Goal: Task Accomplishment & Management: Use online tool/utility

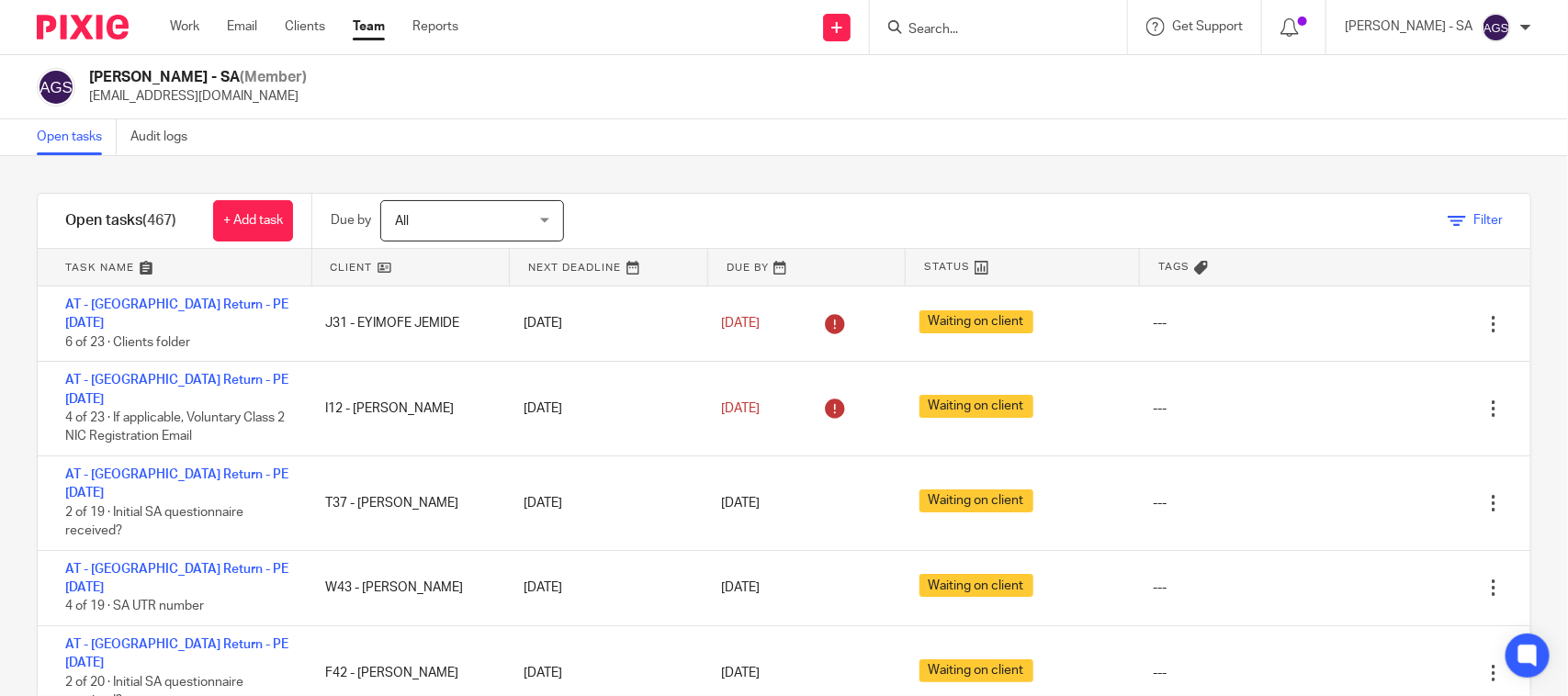
click at [1447, 226] on icon at bounding box center [1456, 221] width 18 height 18
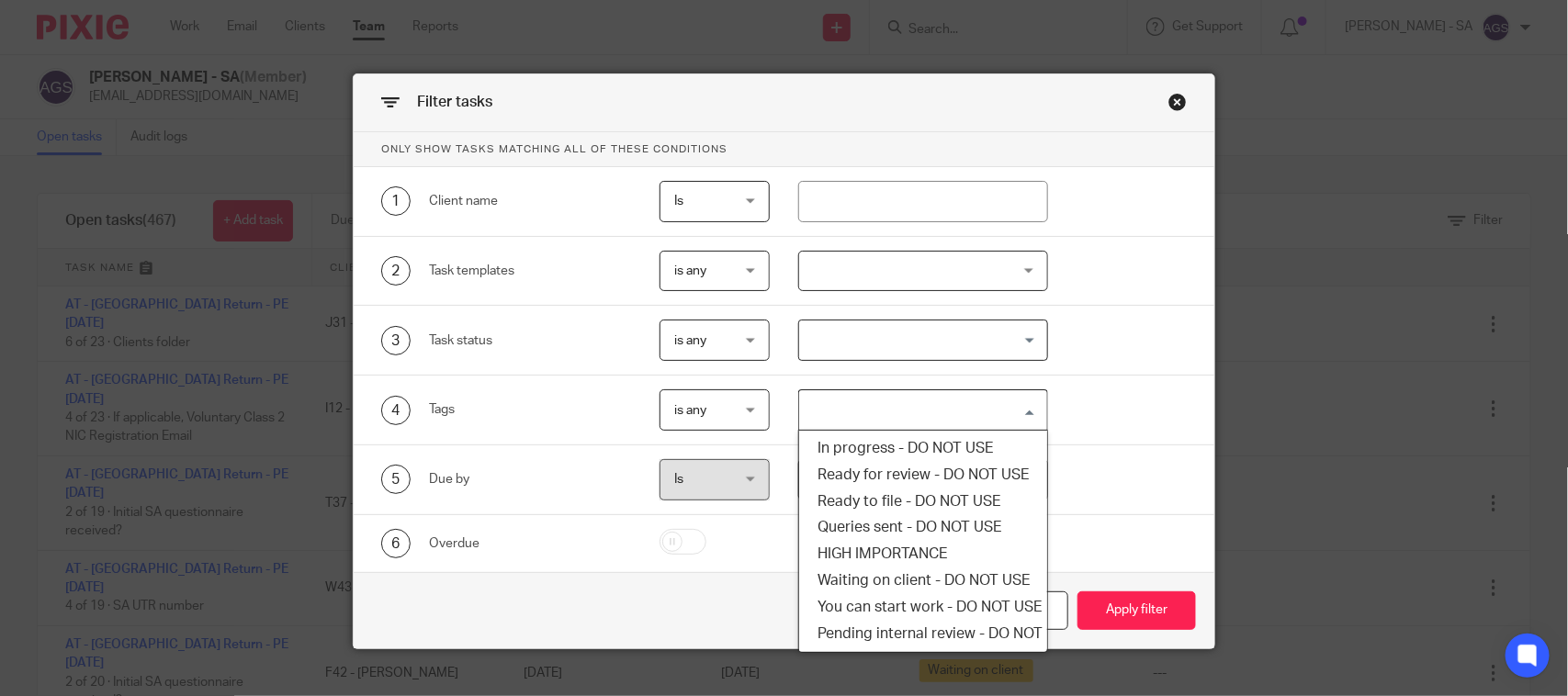
click at [832, 422] on input "Search for option" at bounding box center [919, 411] width 235 height 33
drag, startPoint x: 856, startPoint y: 551, endPoint x: 961, endPoint y: 581, distance: 109.2
click at [856, 553] on li "HIGH IMPORTANCE" at bounding box center [923, 554] width 247 height 27
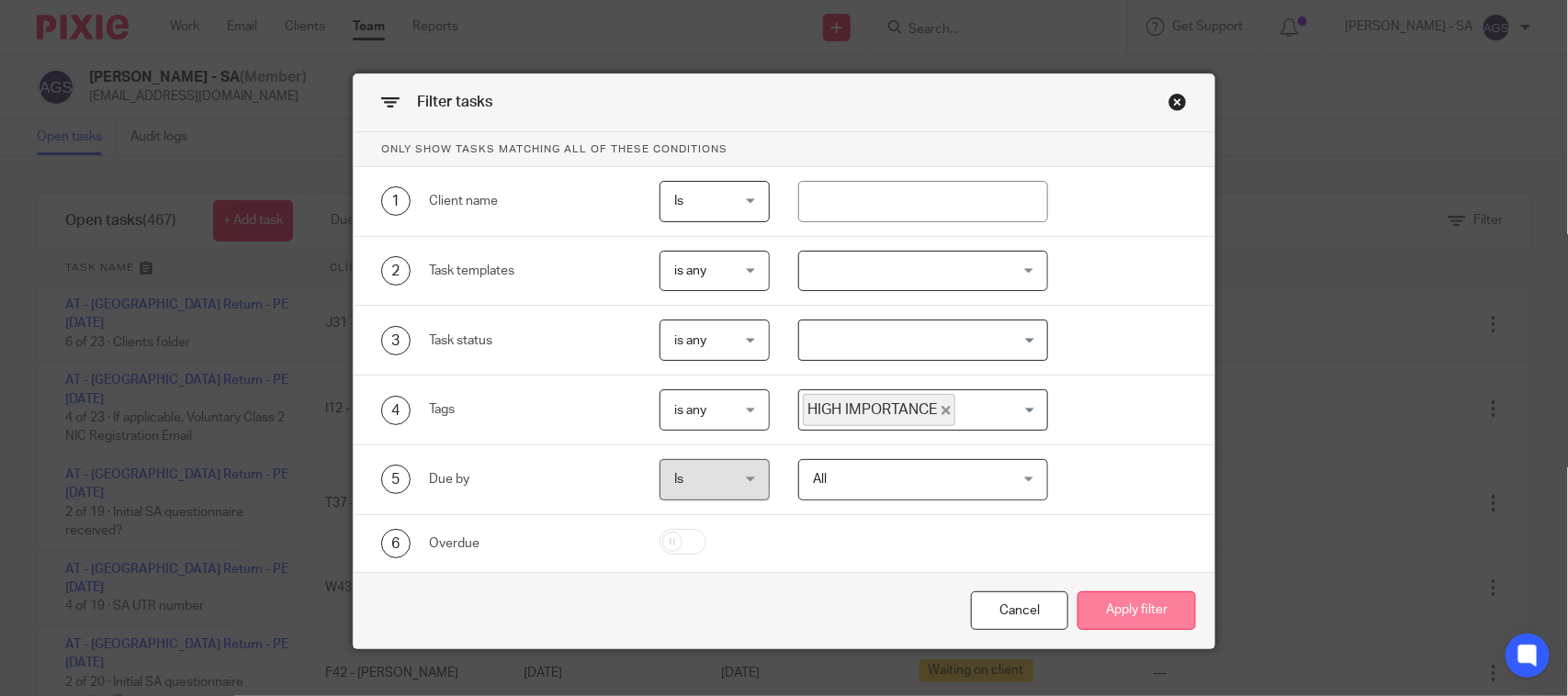
click at [1131, 606] on button "Apply filter" at bounding box center [1137, 611] width 119 height 39
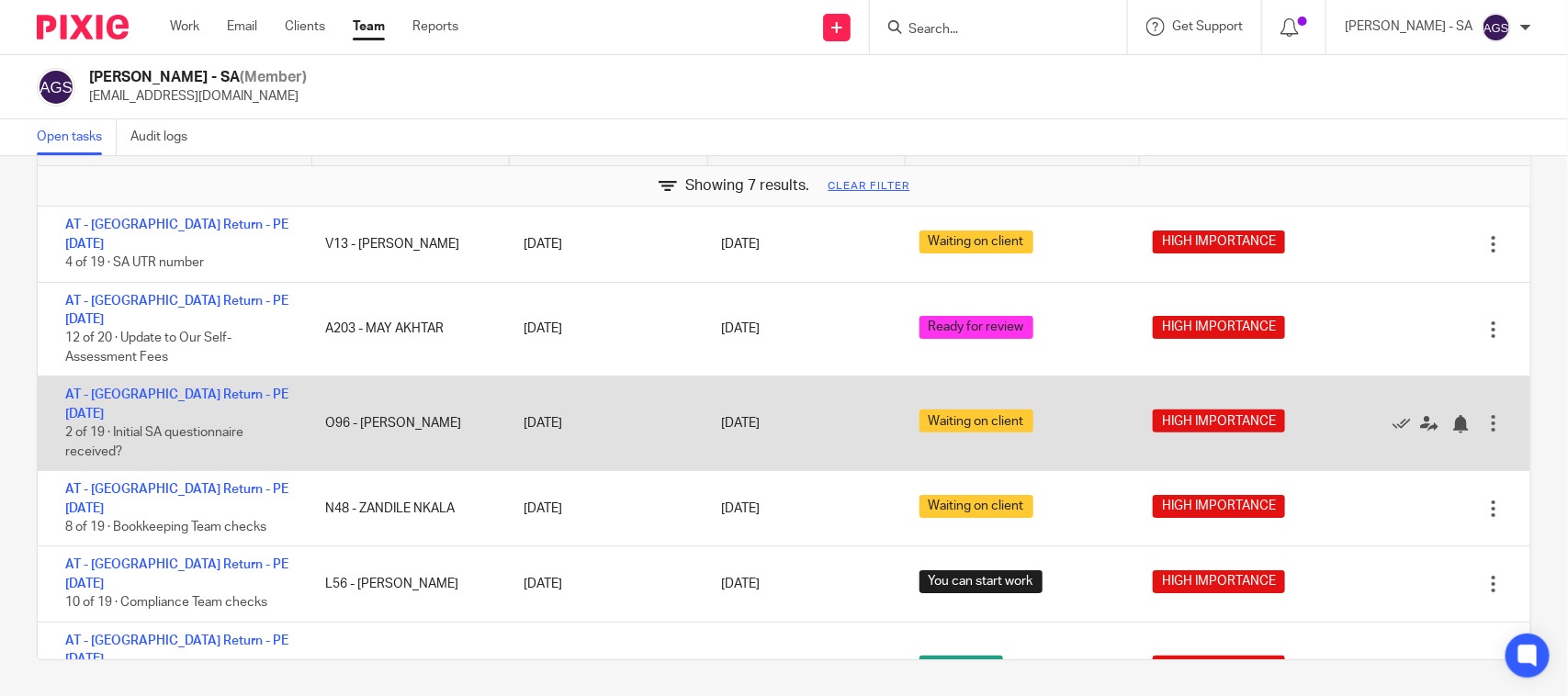
scroll to position [122, 0]
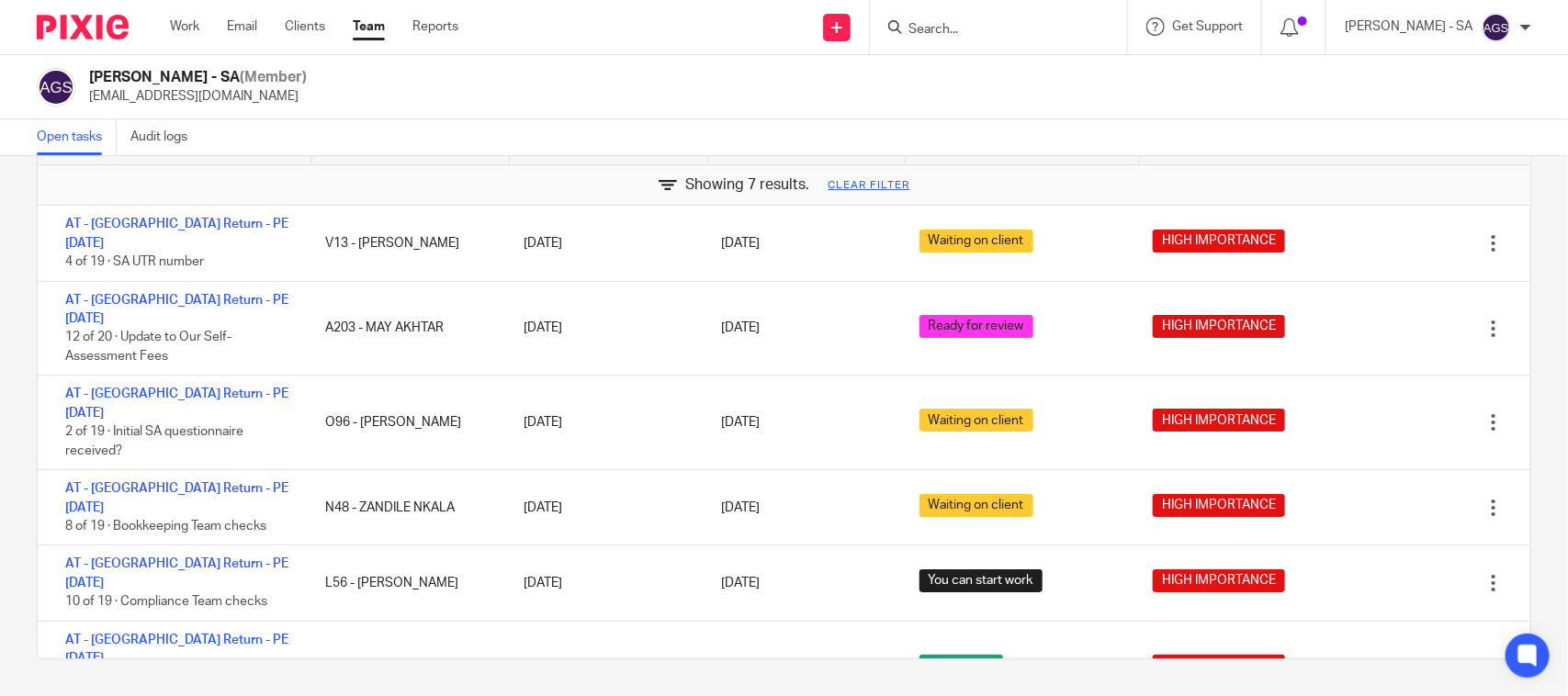
click at [1180, 77] on div "Anjali Gamit - SA (Member) anjali.gamit@confiancebizsol.in" at bounding box center [783, 87] width 1494 height 38
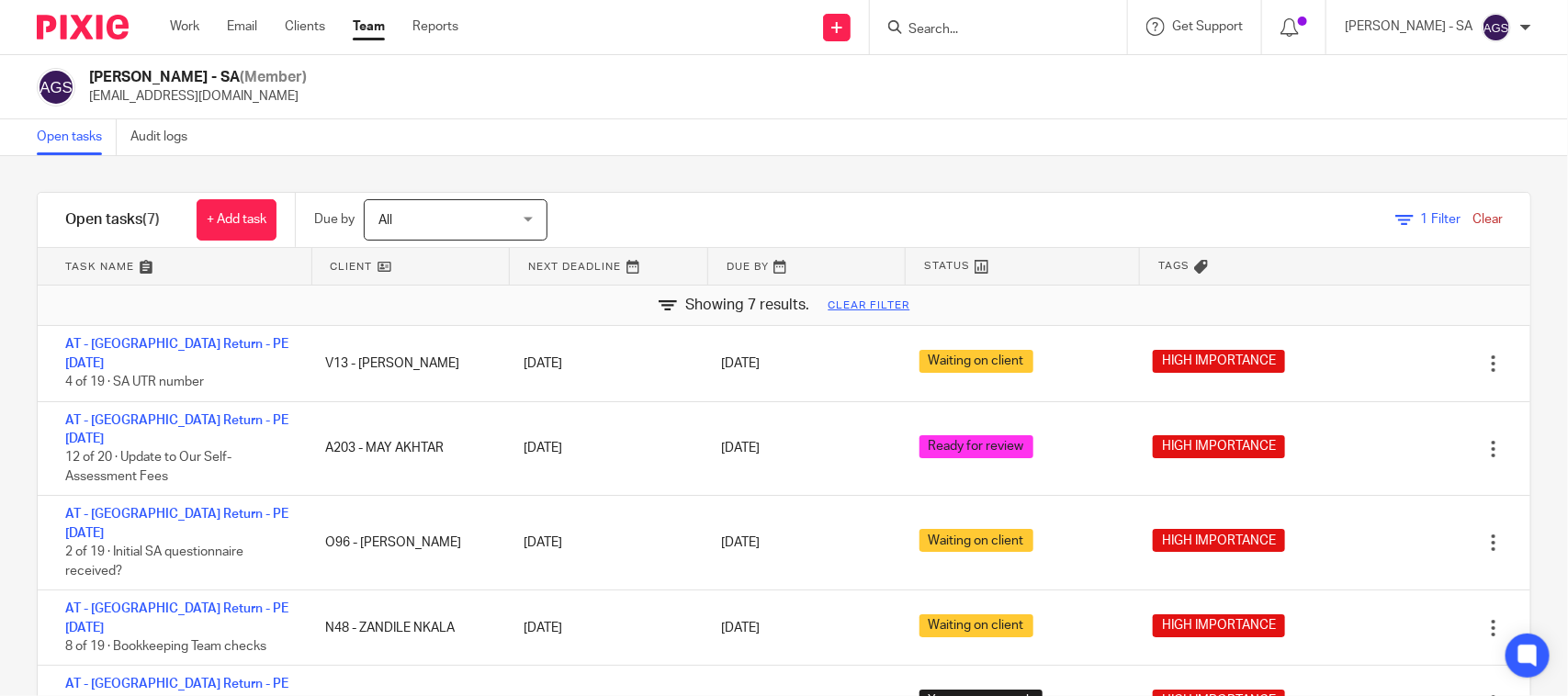
scroll to position [0, 0]
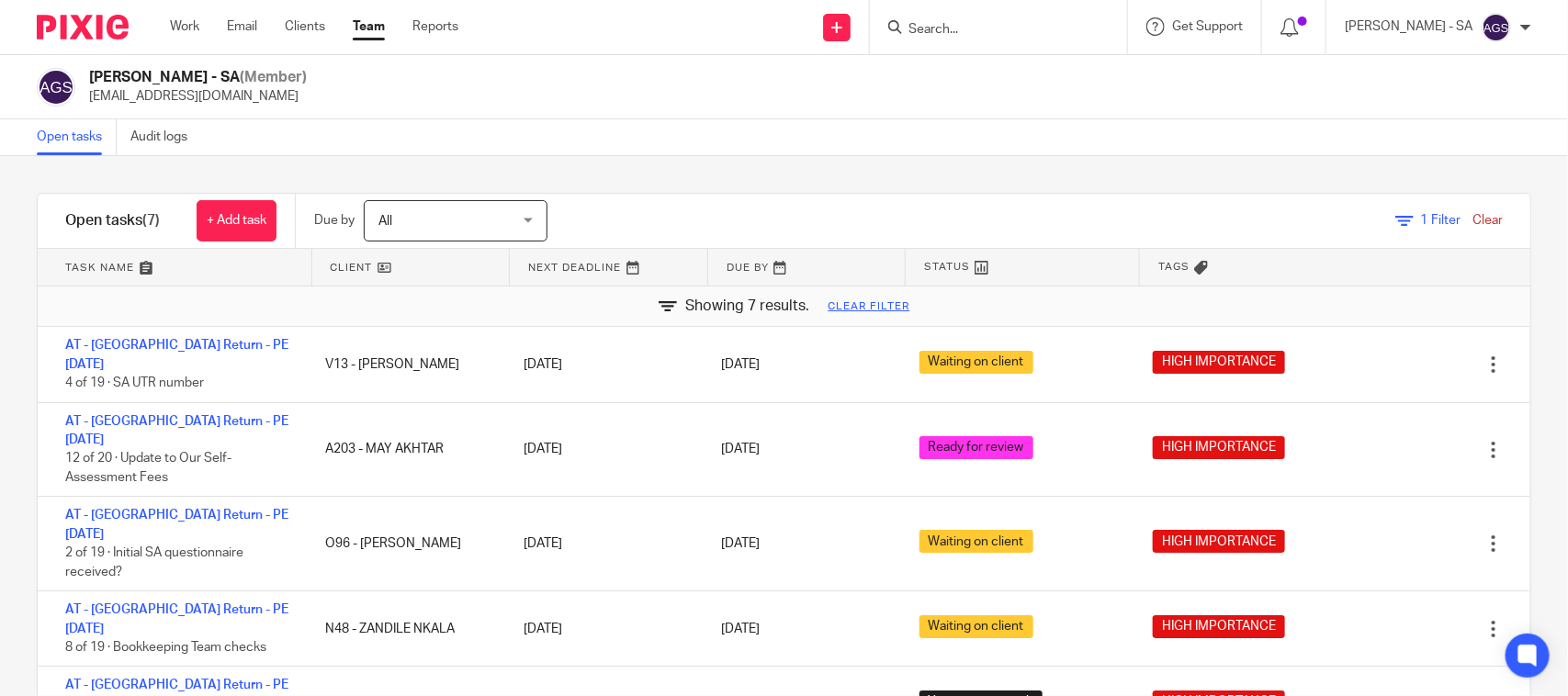
click at [866, 112] on div "Anjali Gamit - SA (Member) anjali.gamit@confiancebizsol.in" at bounding box center [784, 87] width 1568 height 64
click at [952, 130] on div "Open tasks Audit logs" at bounding box center [784, 138] width 1568 height 36
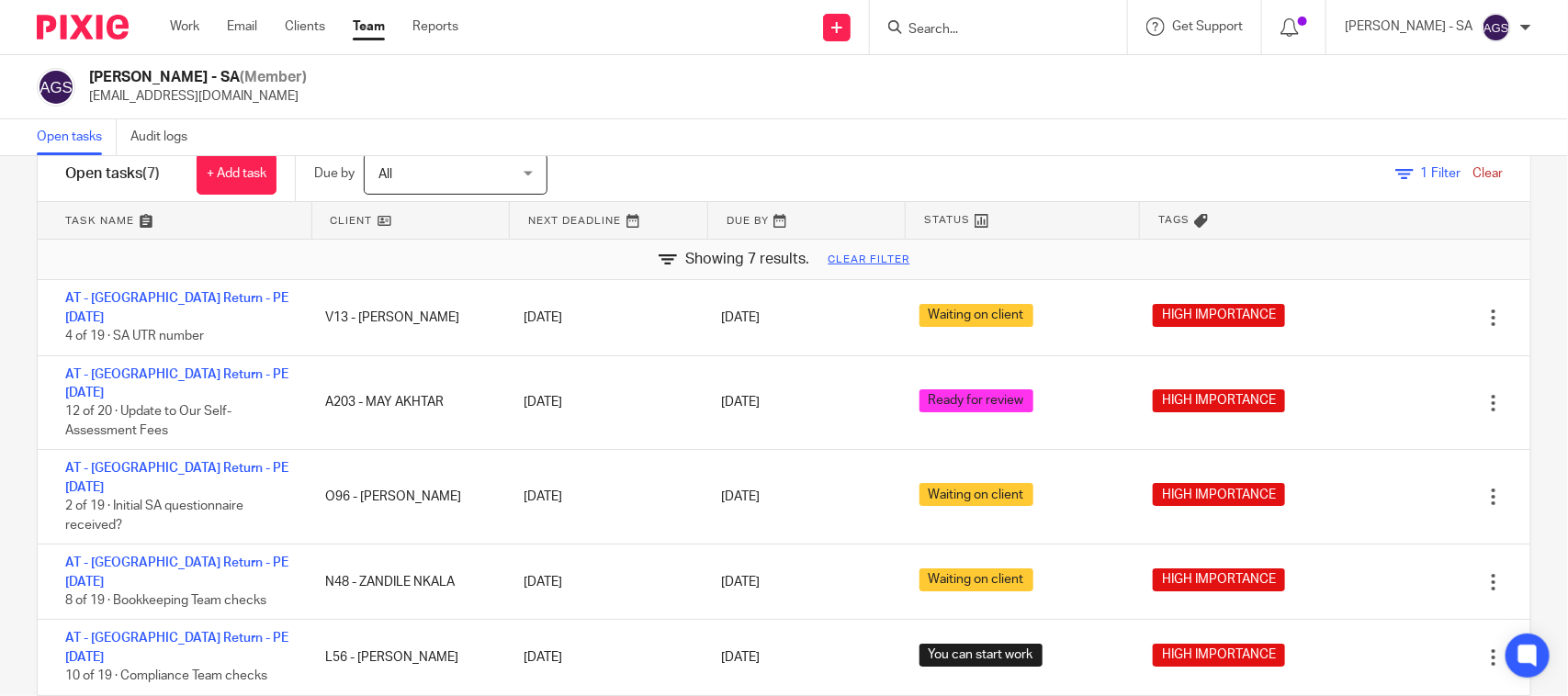
scroll to position [7, 0]
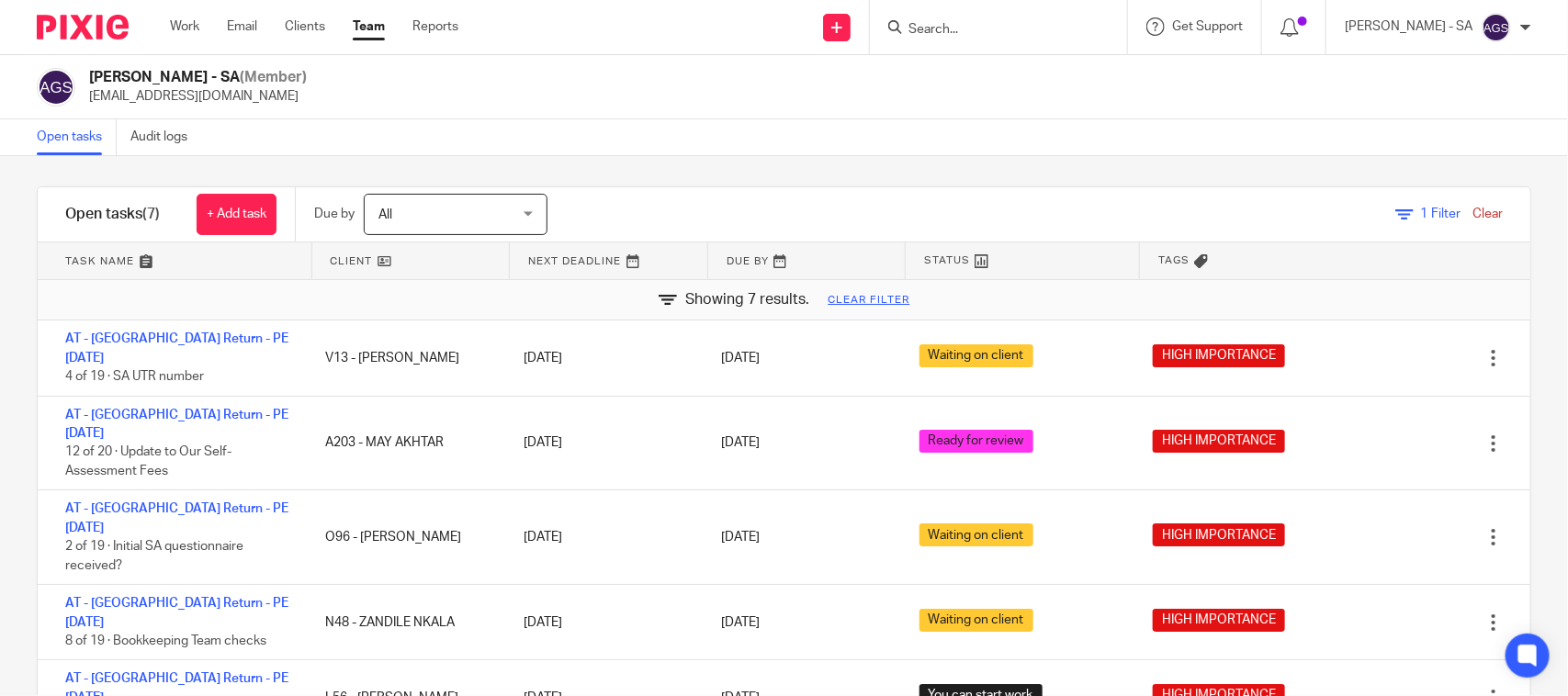
click at [1025, 103] on div "Anjali Gamit - SA (Member) anjali.gamit@confiancebizsol.in" at bounding box center [783, 87] width 1494 height 38
click at [955, 24] on input "Search" at bounding box center [989, 30] width 166 height 16
type input "B39"
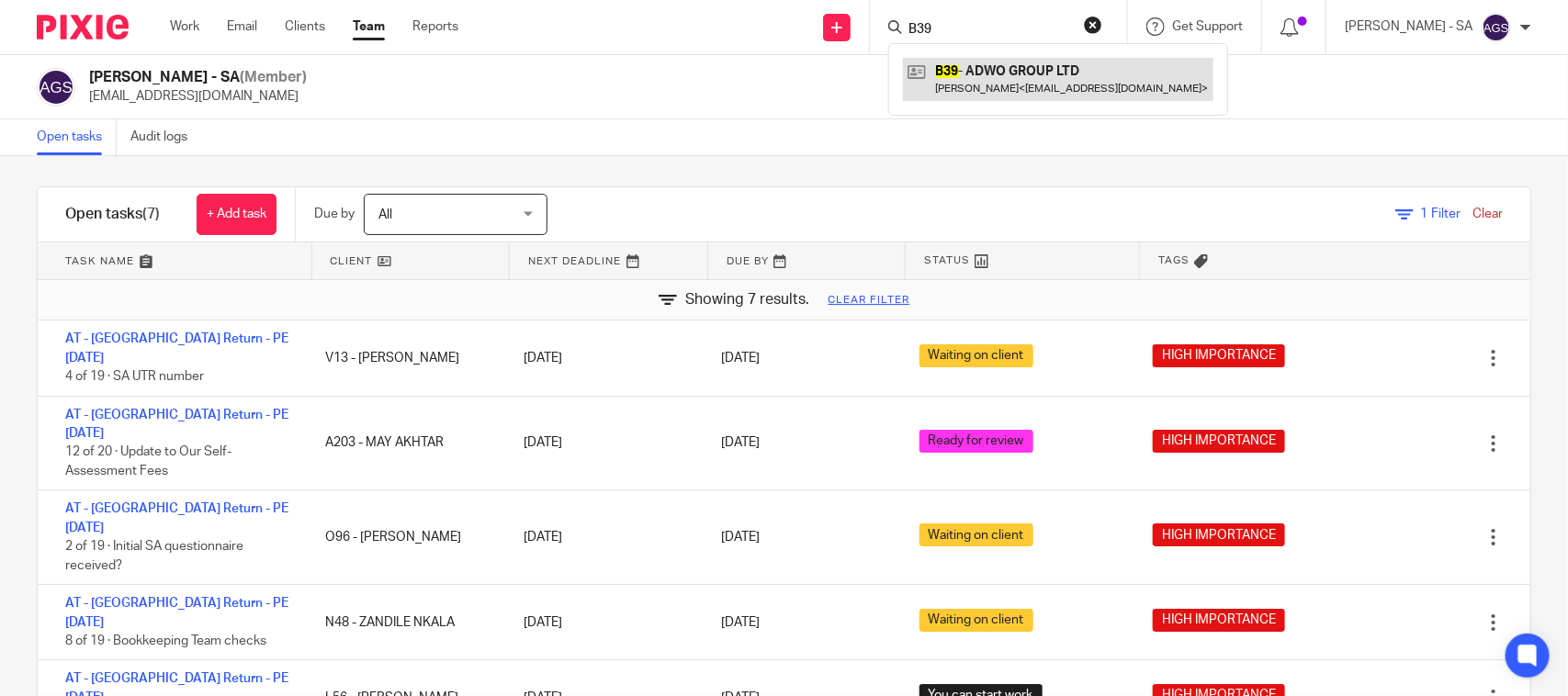
click at [992, 92] on link at bounding box center [1058, 79] width 310 height 42
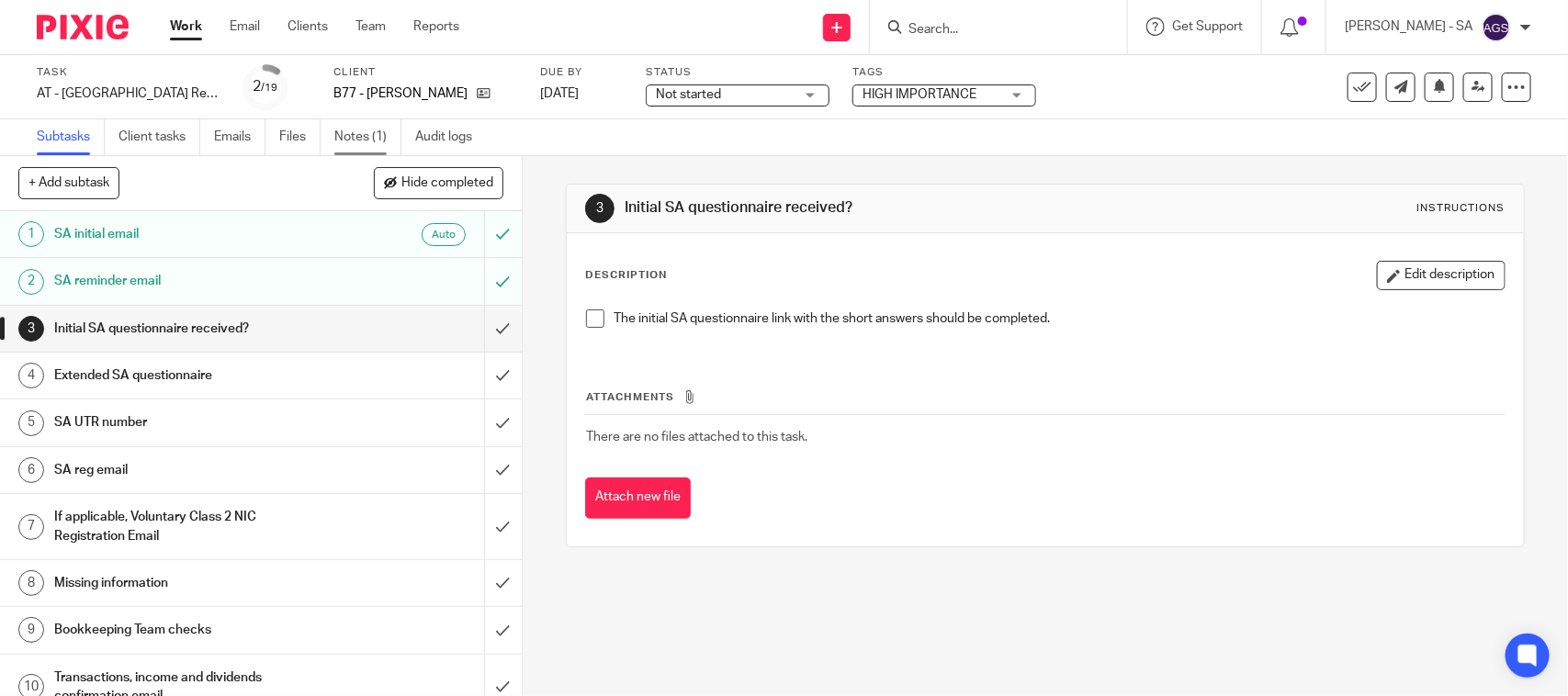
click at [341, 143] on link "Notes (1)" at bounding box center [368, 137] width 67 height 35
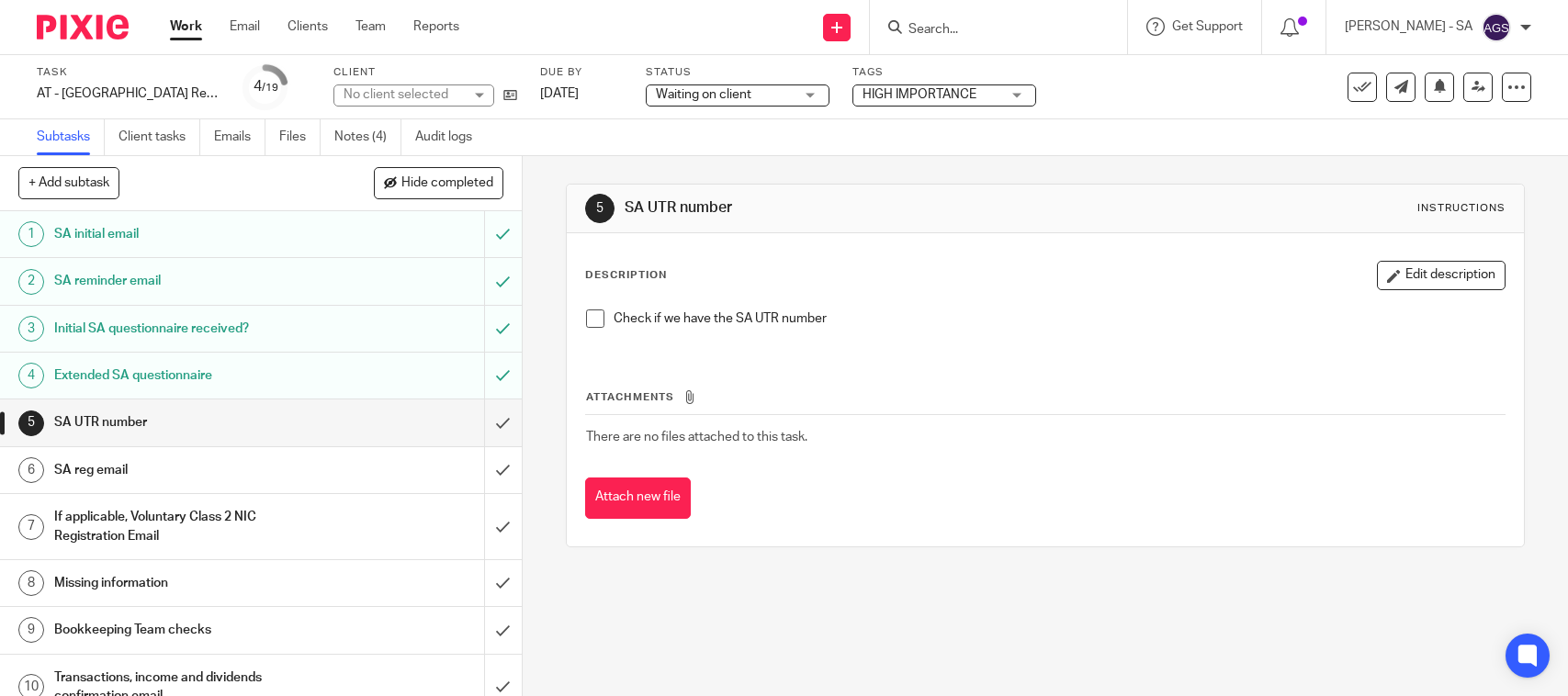
click at [373, 136] on link "Notes (4)" at bounding box center [368, 137] width 67 height 35
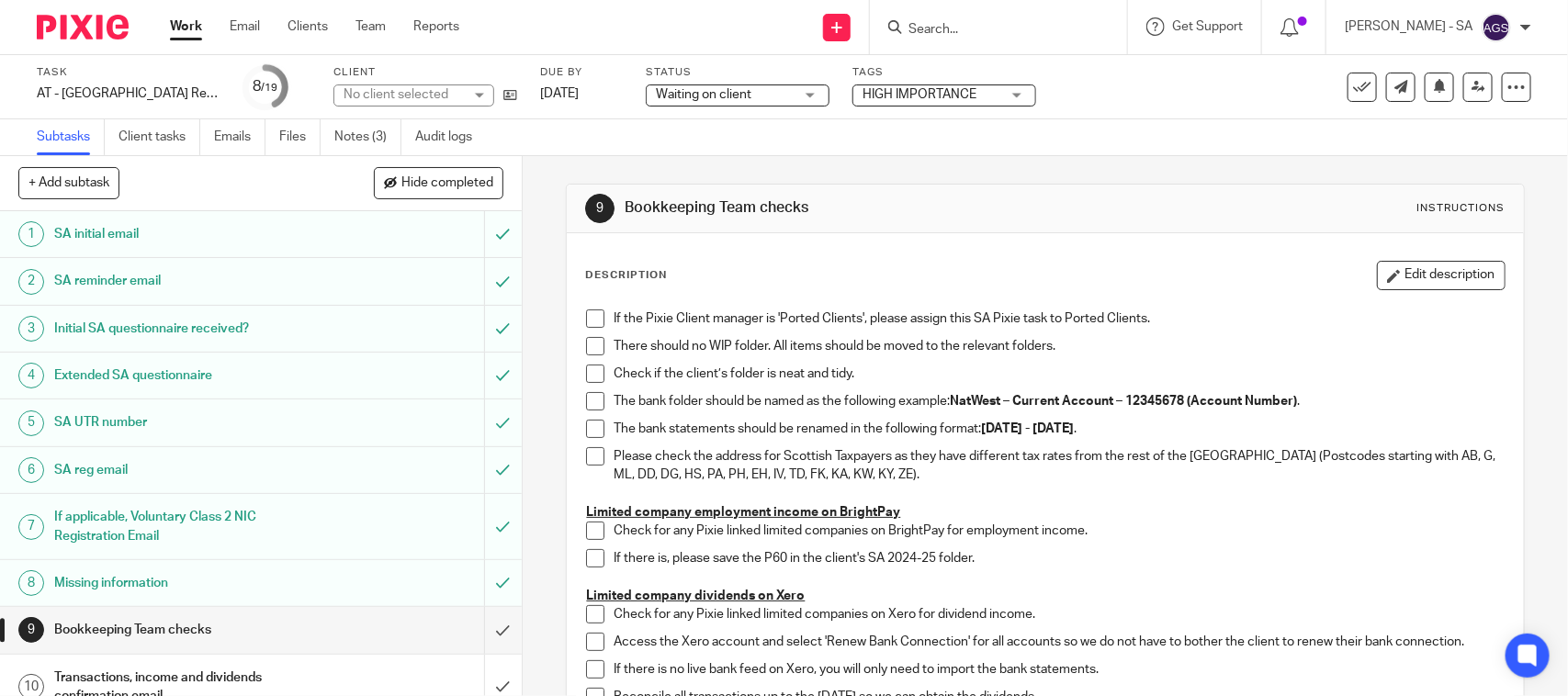
click at [356, 146] on link "Notes (3)" at bounding box center [368, 137] width 67 height 35
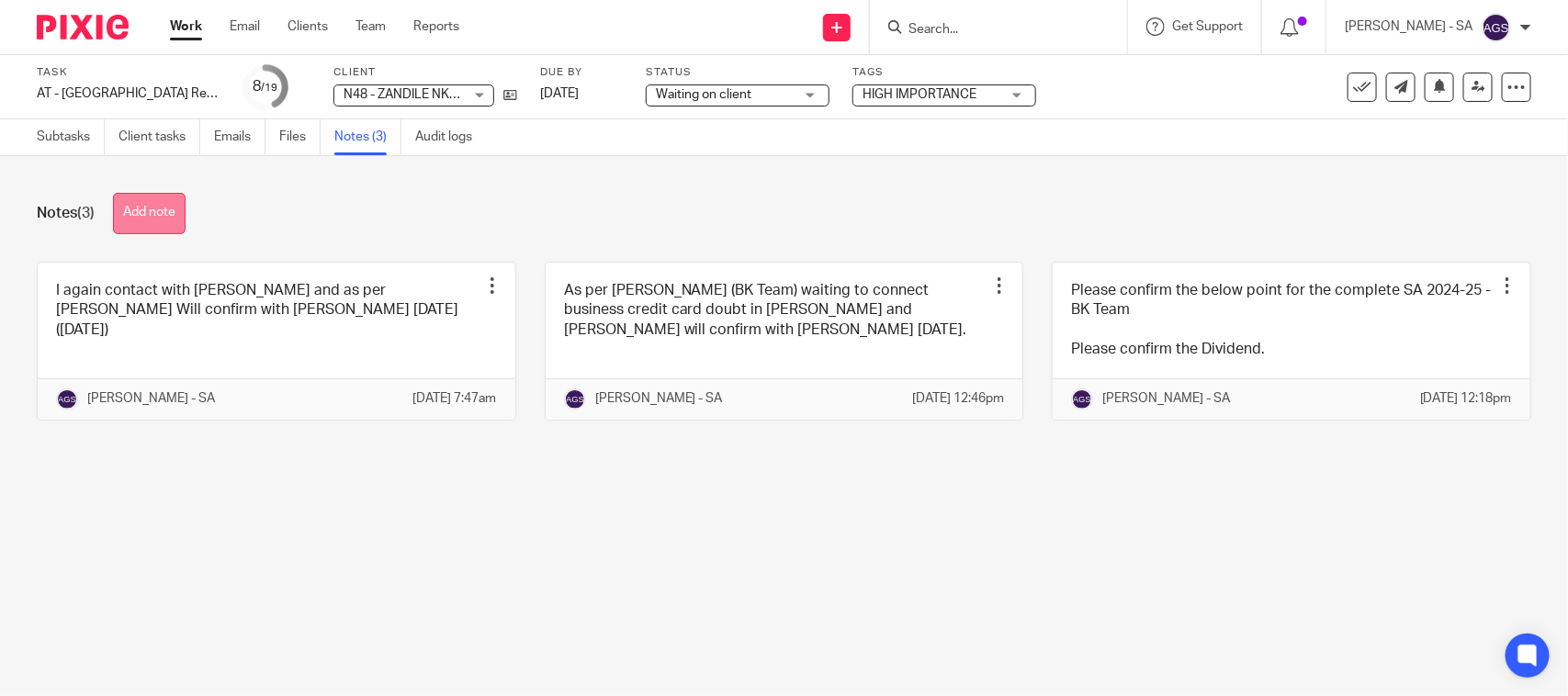
click at [134, 215] on button "Add note" at bounding box center [149, 213] width 73 height 41
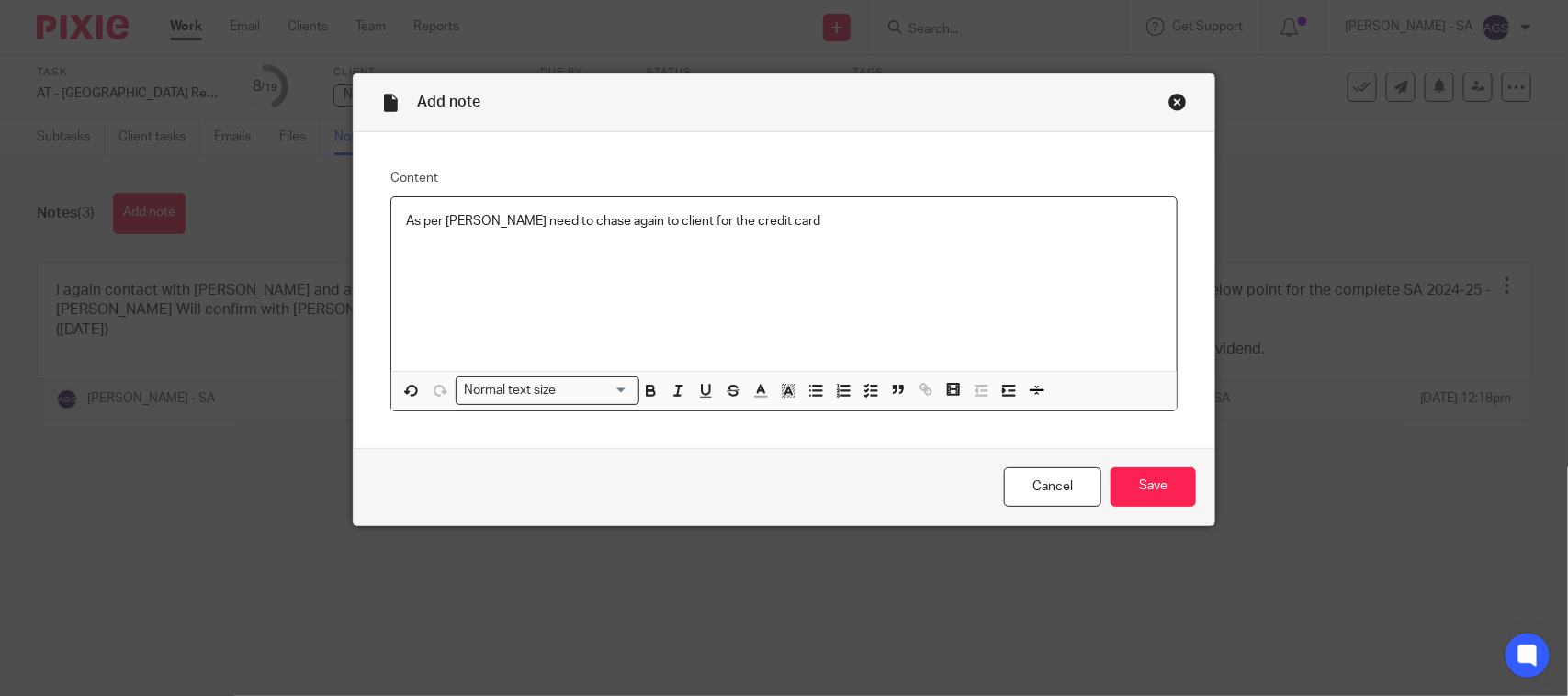
click at [825, 228] on p "As per [PERSON_NAME] need to chase again to client for the credit card" at bounding box center [784, 221] width 756 height 18
click at [553, 218] on p "As per [PERSON_NAME] need to chase again to client for the credit card" at bounding box center [784, 221] width 756 height 18
click at [540, 221] on p "As per Brijesh - Bobo'll to chase again to client for the credit card" at bounding box center [784, 221] width 756 height 18
click at [1151, 483] on input "Save" at bounding box center [1153, 486] width 85 height 39
